Goal: Entertainment & Leisure: Consume media (video, audio)

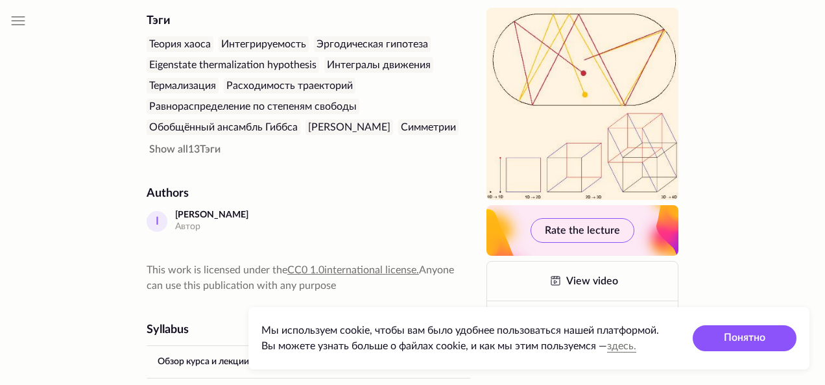
scroll to position [402, 0]
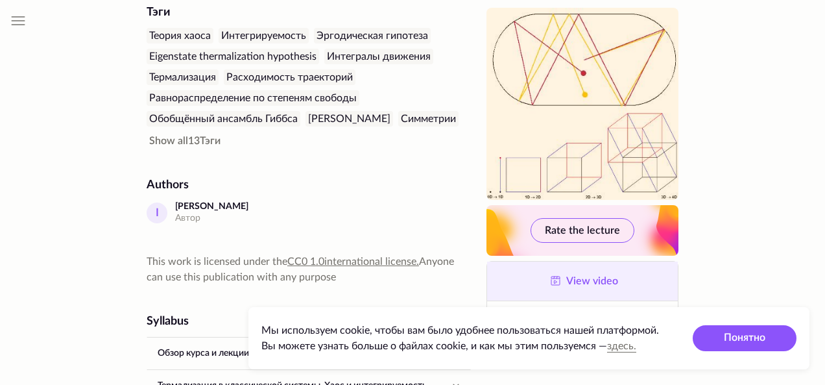
click at [559, 282] on icon at bounding box center [556, 281] width 16 height 16
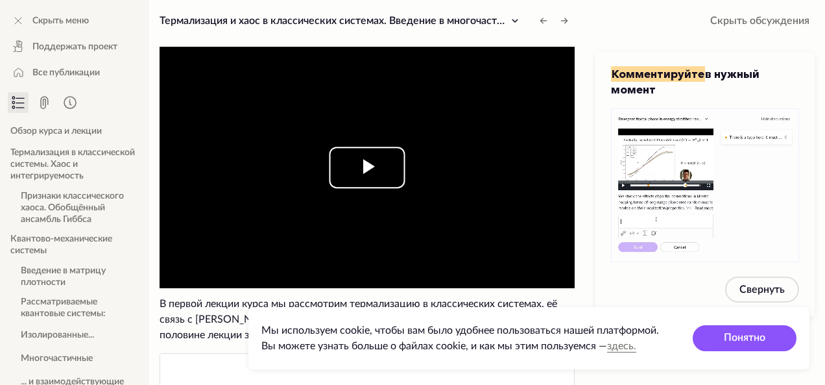
click at [367, 167] on span "Video Player" at bounding box center [367, 167] width 0 height 0
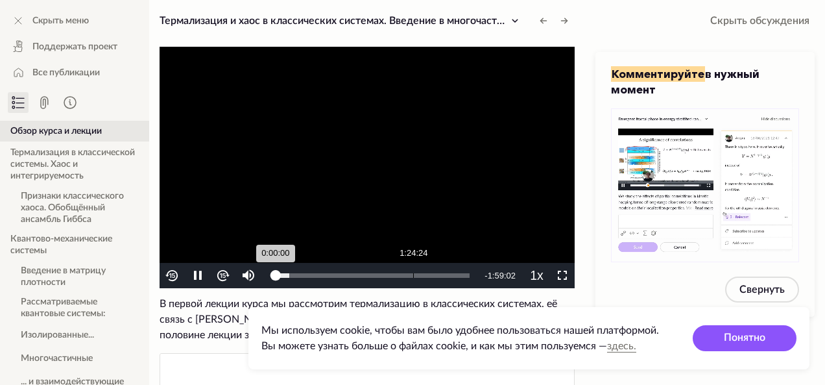
click at [414, 273] on div "Loaded : 7.06% 1:24:24 0:00:00" at bounding box center [373, 275] width 194 height 5
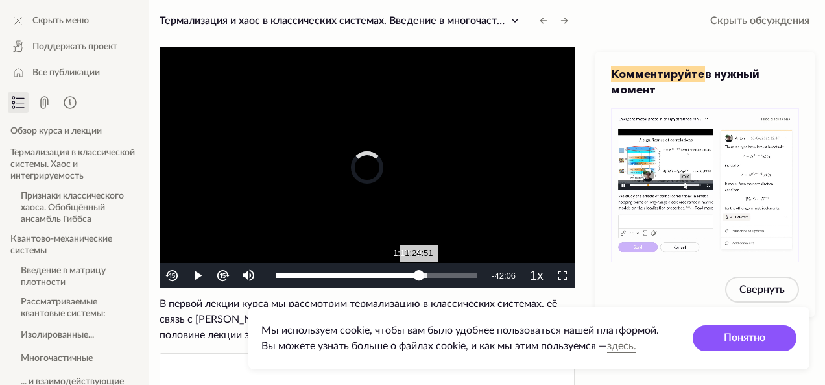
click at [406, 274] on div "1:24:51" at bounding box center [347, 275] width 143 height 5
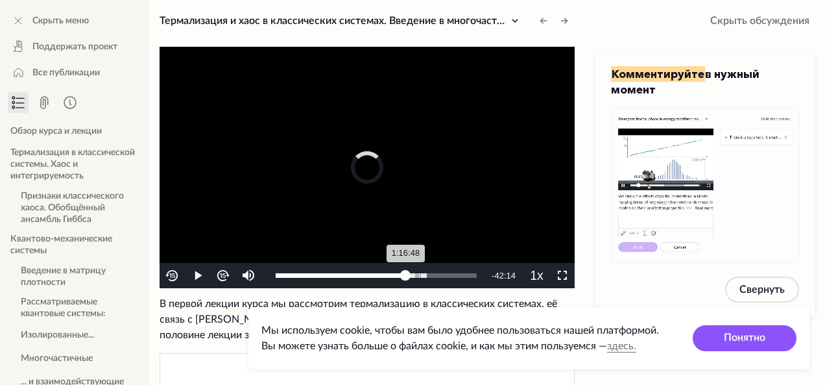
click at [406, 274] on div "1:16:48" at bounding box center [341, 275] width 130 height 5
click at [396, 276] on div "Loaded : 75.08% 1:11:25 1:11:11" at bounding box center [376, 275] width 201 height 5
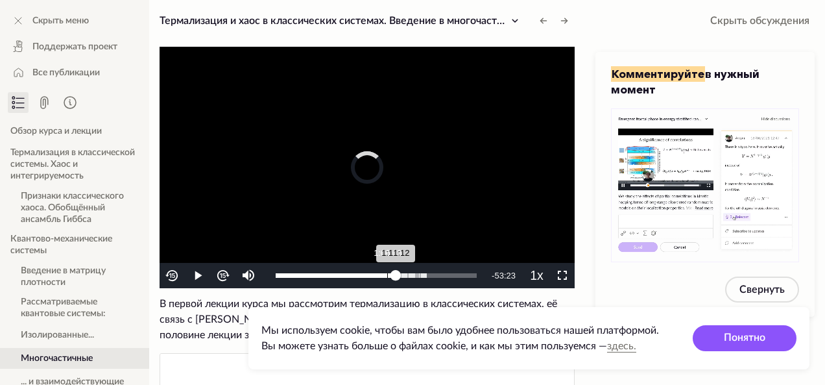
click at [387, 276] on div "1:11:12" at bounding box center [336, 275] width 121 height 5
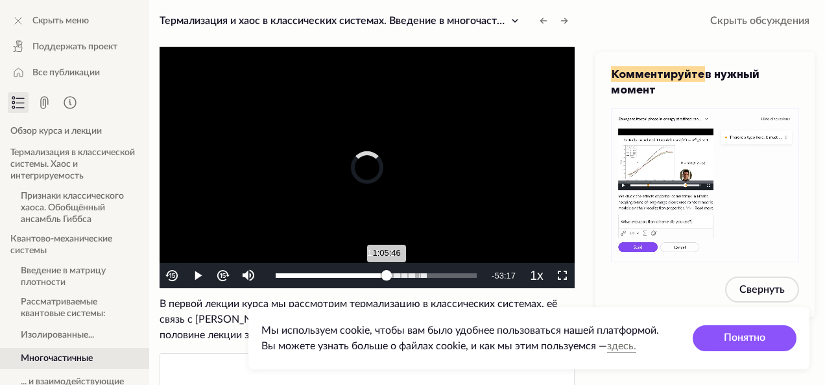
click at [380, 276] on div "1:05:46" at bounding box center [331, 275] width 111 height 5
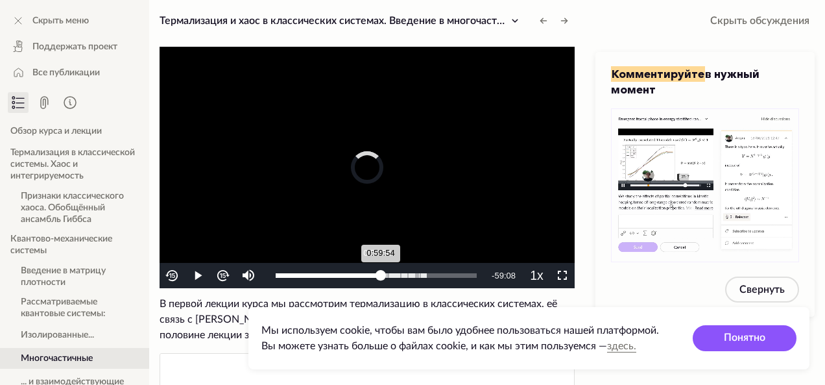
click at [377, 276] on div "0:59:54" at bounding box center [328, 275] width 105 height 5
click at [371, 277] on div "0:56:50" at bounding box center [325, 275] width 98 height 5
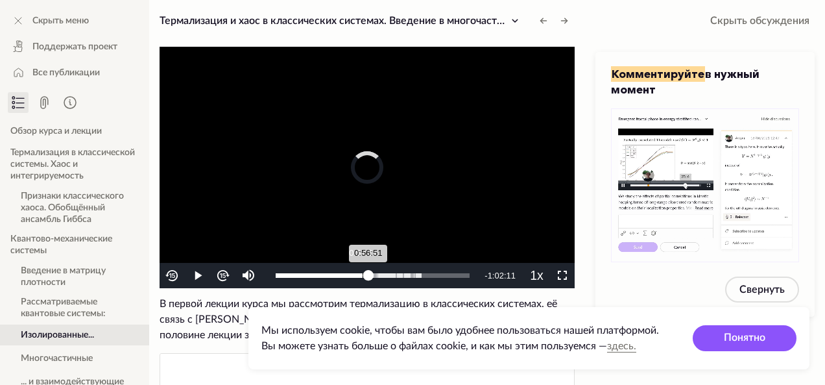
click at [362, 273] on div "0:56:51" at bounding box center [322, 275] width 93 height 5
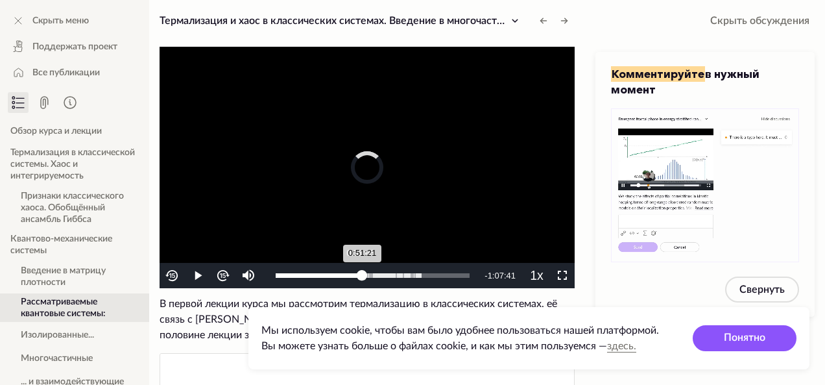
click at [360, 273] on div "0:51:21" at bounding box center [319, 275] width 87 height 5
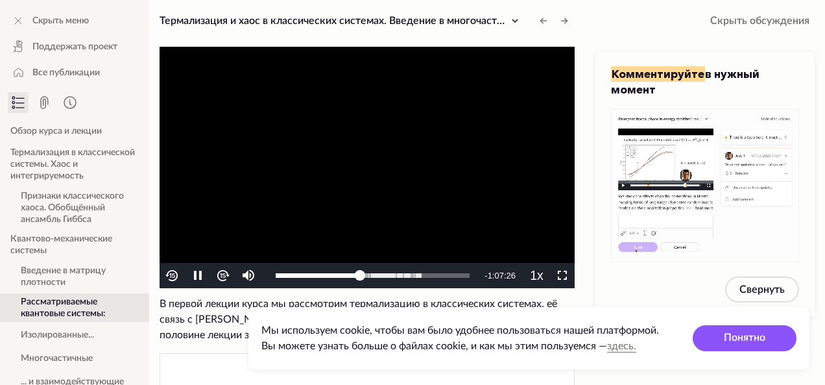
click at [222, 276] on img "Video Player" at bounding box center [222, 275] width 15 height 15
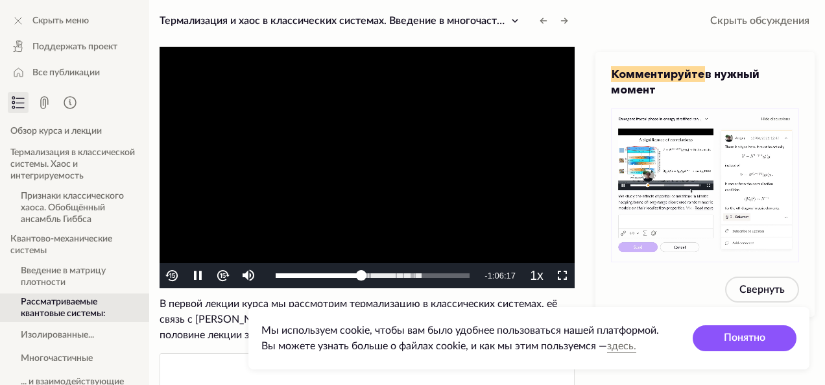
click at [222, 276] on img "Video Player" at bounding box center [222, 275] width 15 height 15
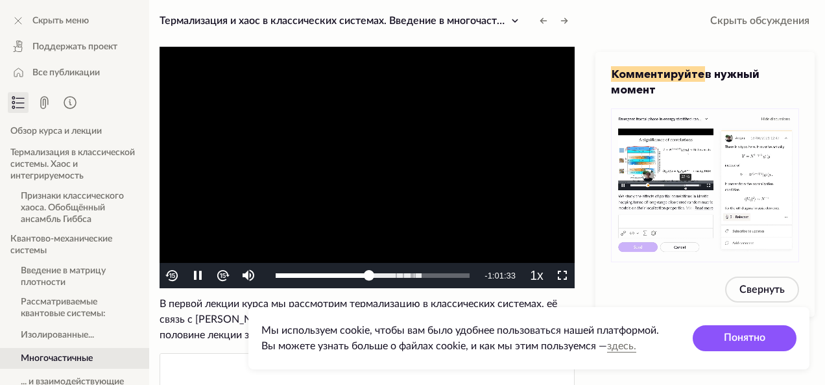
click at [172, 277] on img "Video Player" at bounding box center [172, 275] width 15 height 15
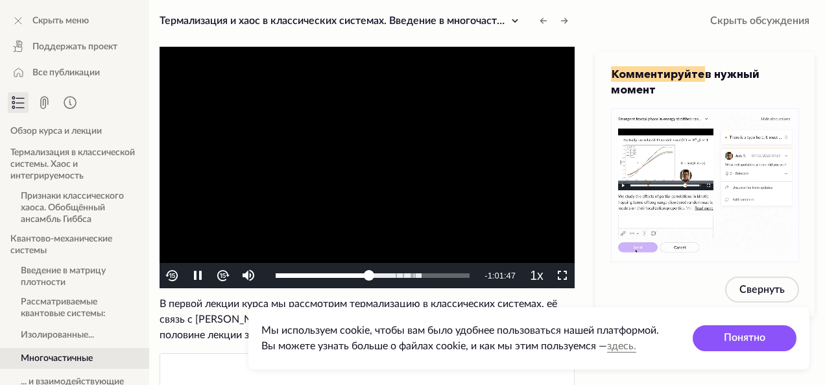
click at [172, 277] on img "Video Player" at bounding box center [172, 275] width 15 height 15
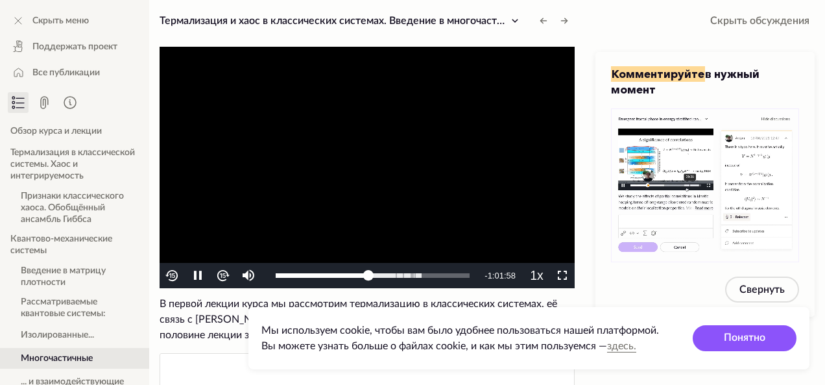
click at [172, 277] on img "Video Player" at bounding box center [172, 275] width 15 height 15
click at [198, 276] on span "Video Player" at bounding box center [198, 276] width 0 height 0
